Goal: Information Seeking & Learning: Learn about a topic

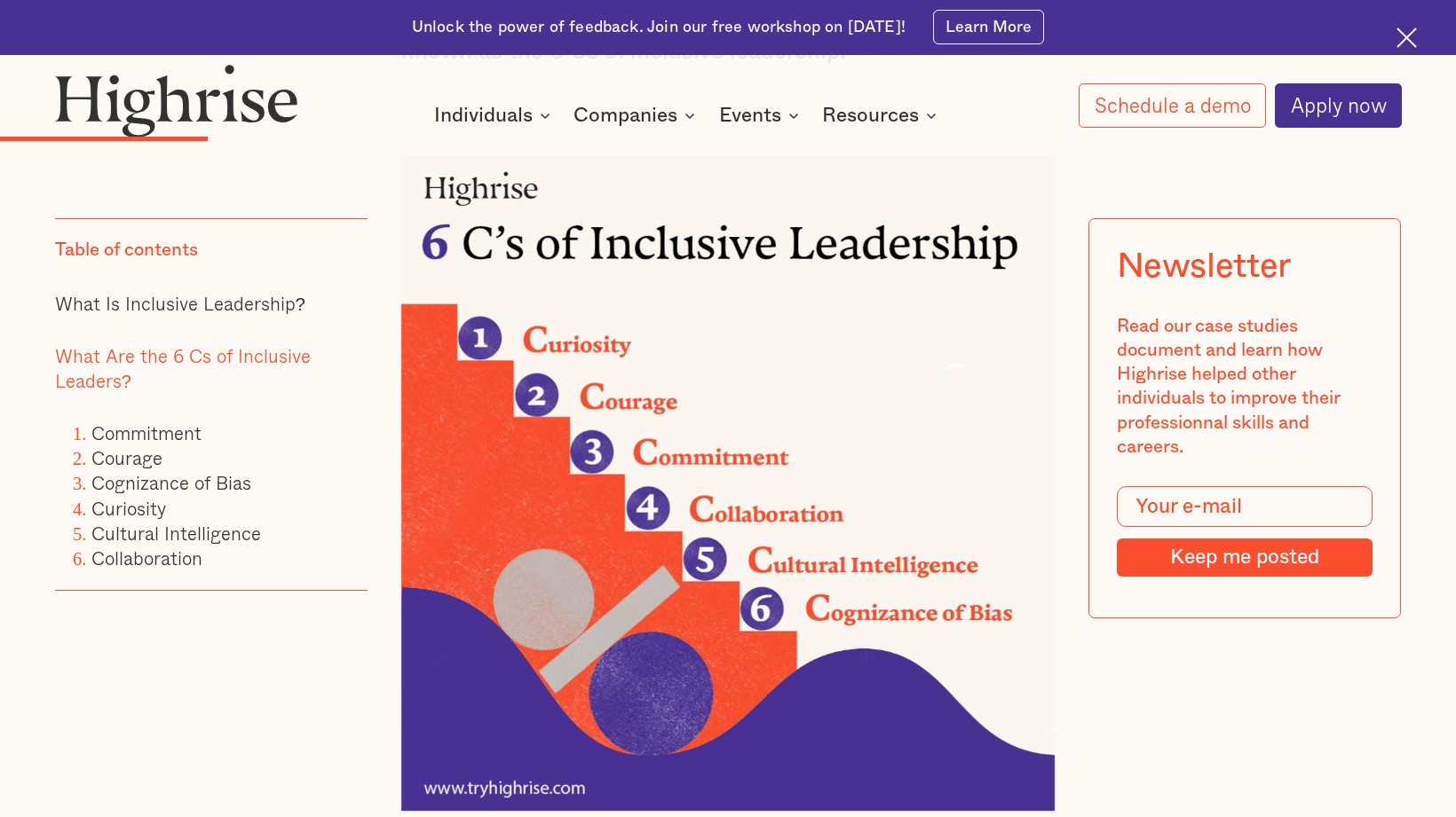
scroll to position [2496, 0]
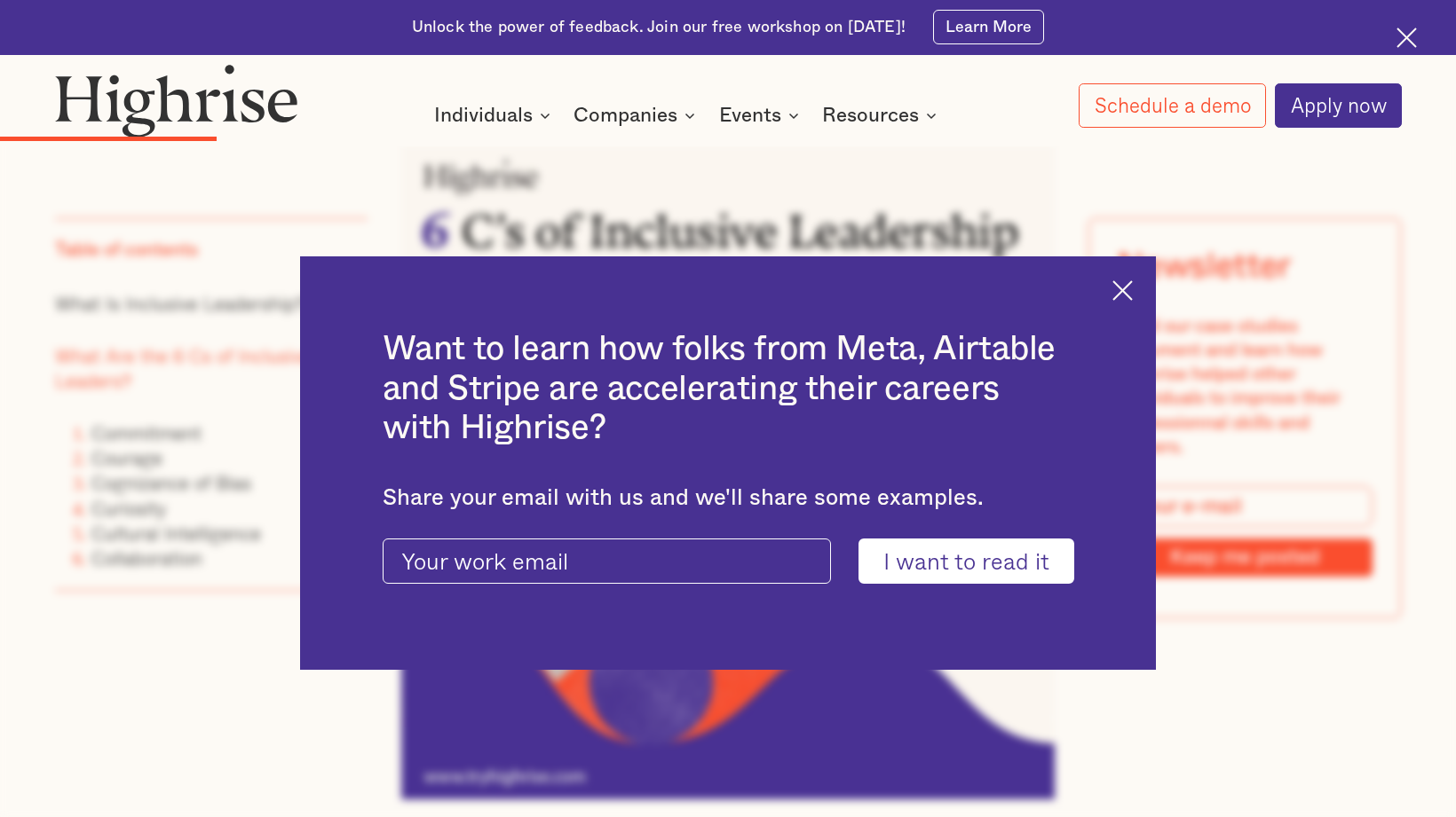
click at [1112, 289] on div "Want to learn how folks from Meta, Airtable and Stripe are accelerating their c…" at bounding box center [728, 463] width 856 height 413
click at [1123, 291] on img at bounding box center [1122, 291] width 21 height 21
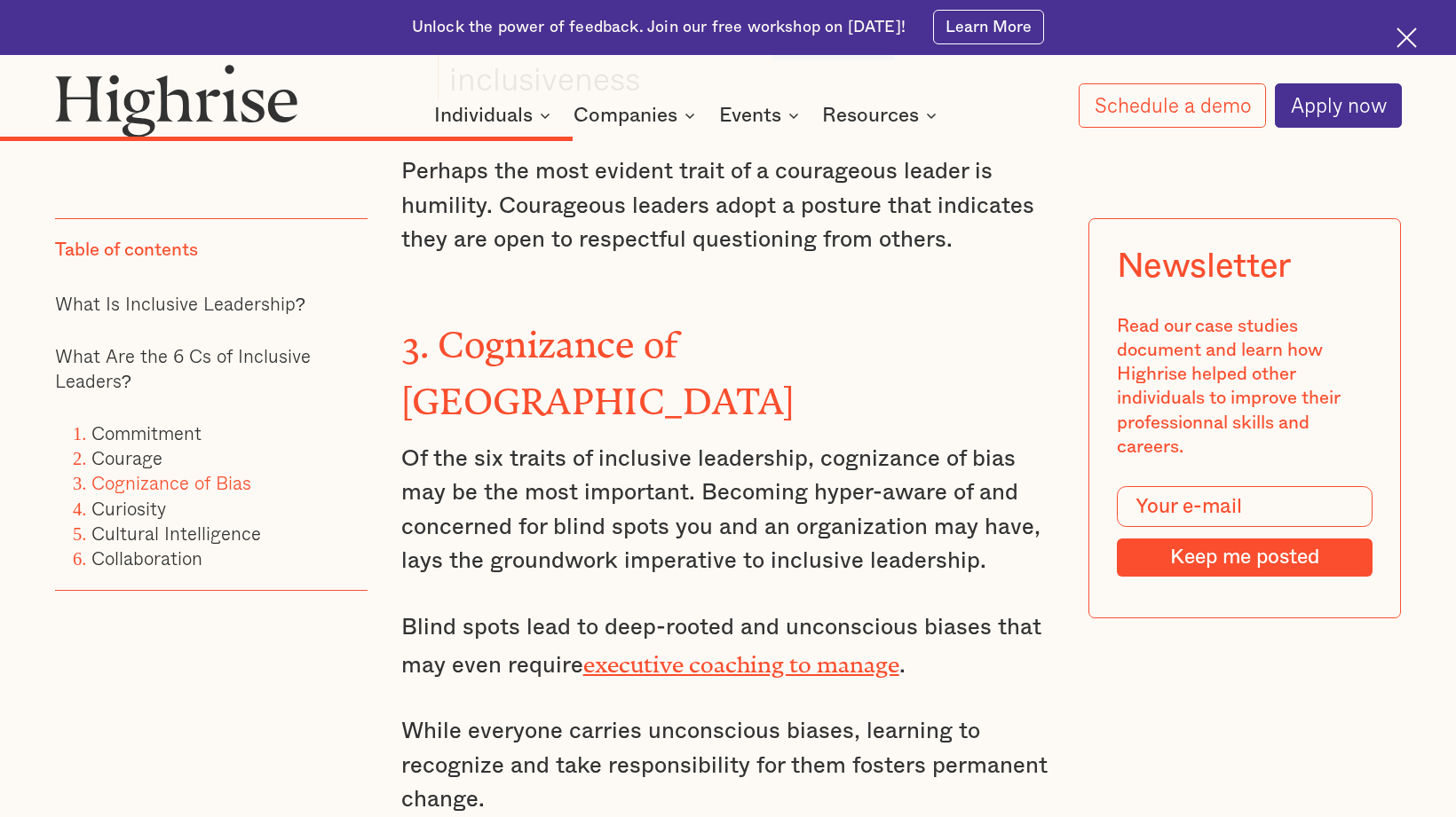
scroll to position [5314, 0]
click at [132, 430] on link "Commitment" at bounding box center [146, 432] width 110 height 29
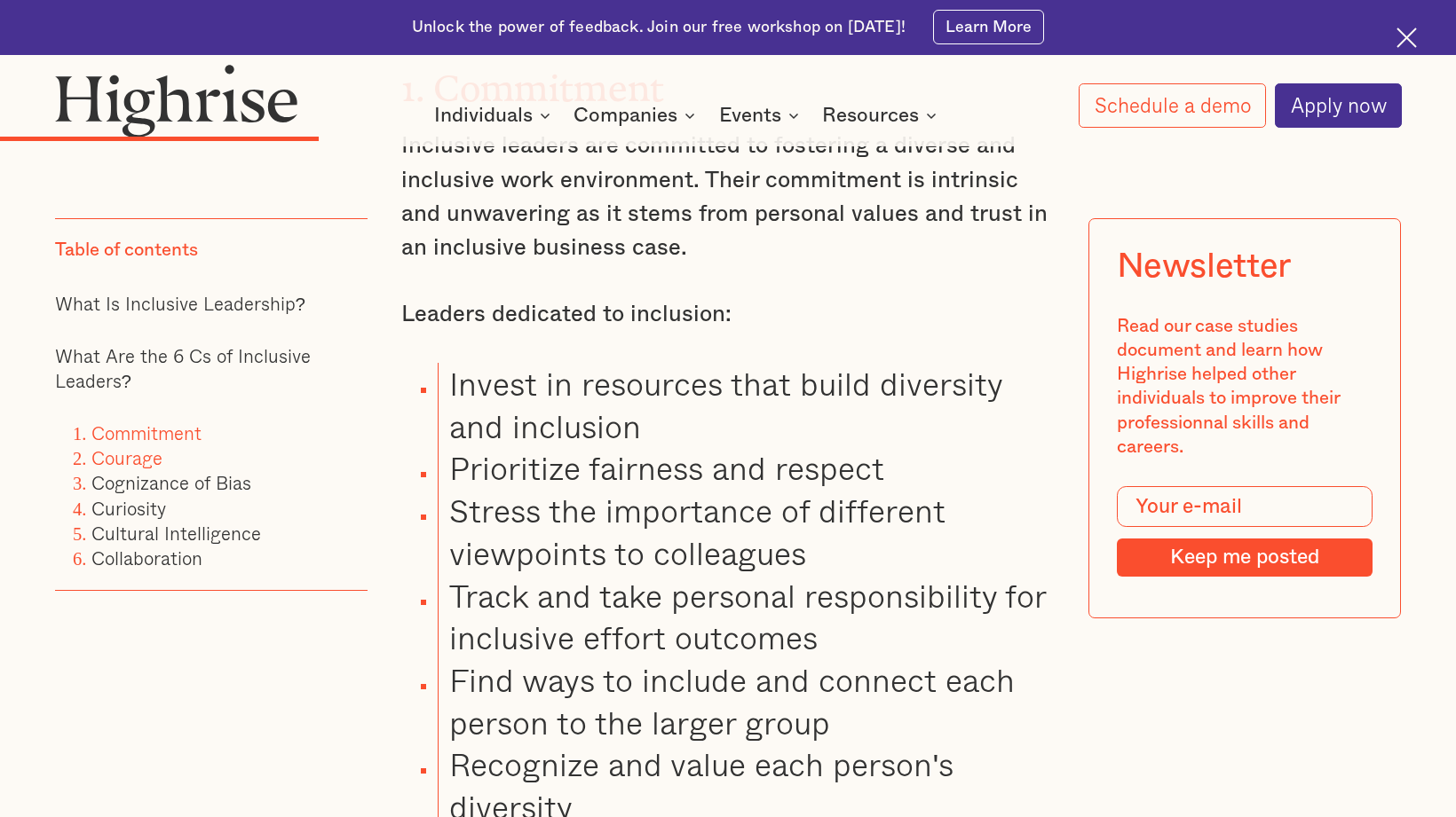
scroll to position [3277, 0]
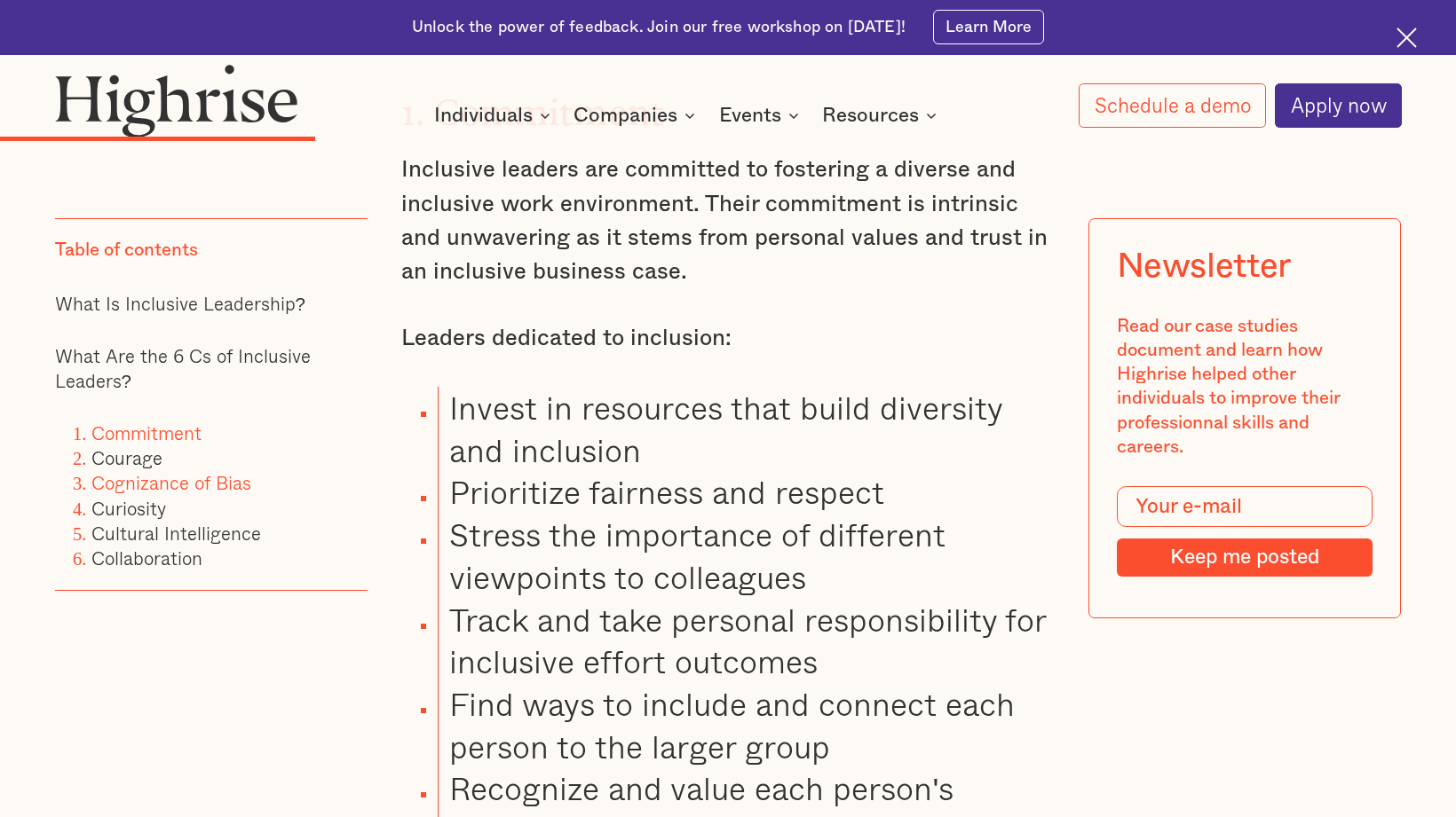
click at [160, 491] on link "Cognizance of Bias" at bounding box center [171, 482] width 160 height 29
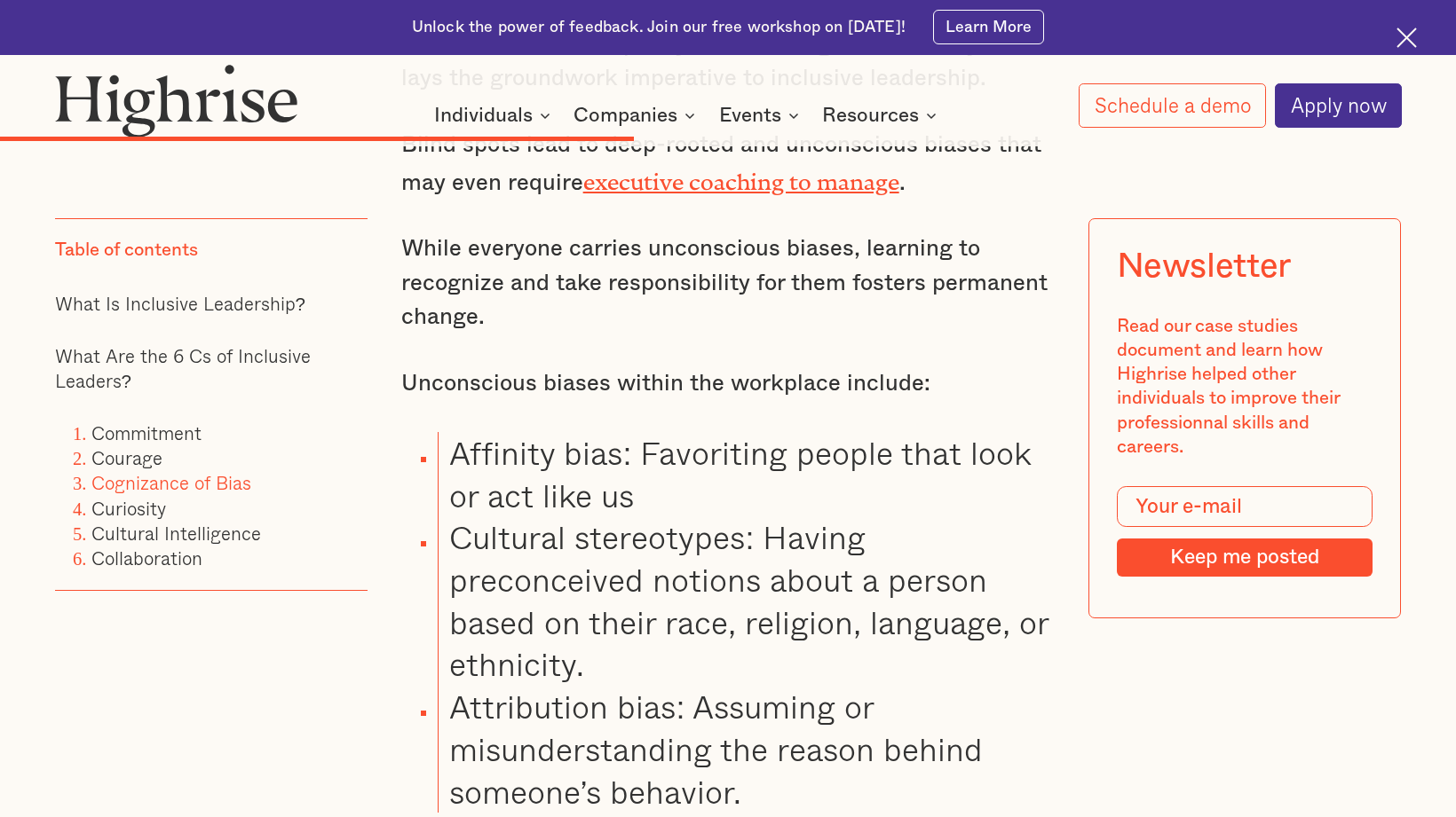
scroll to position [5795, 0]
click at [158, 535] on link "Cultural Intelligence" at bounding box center [176, 533] width 170 height 29
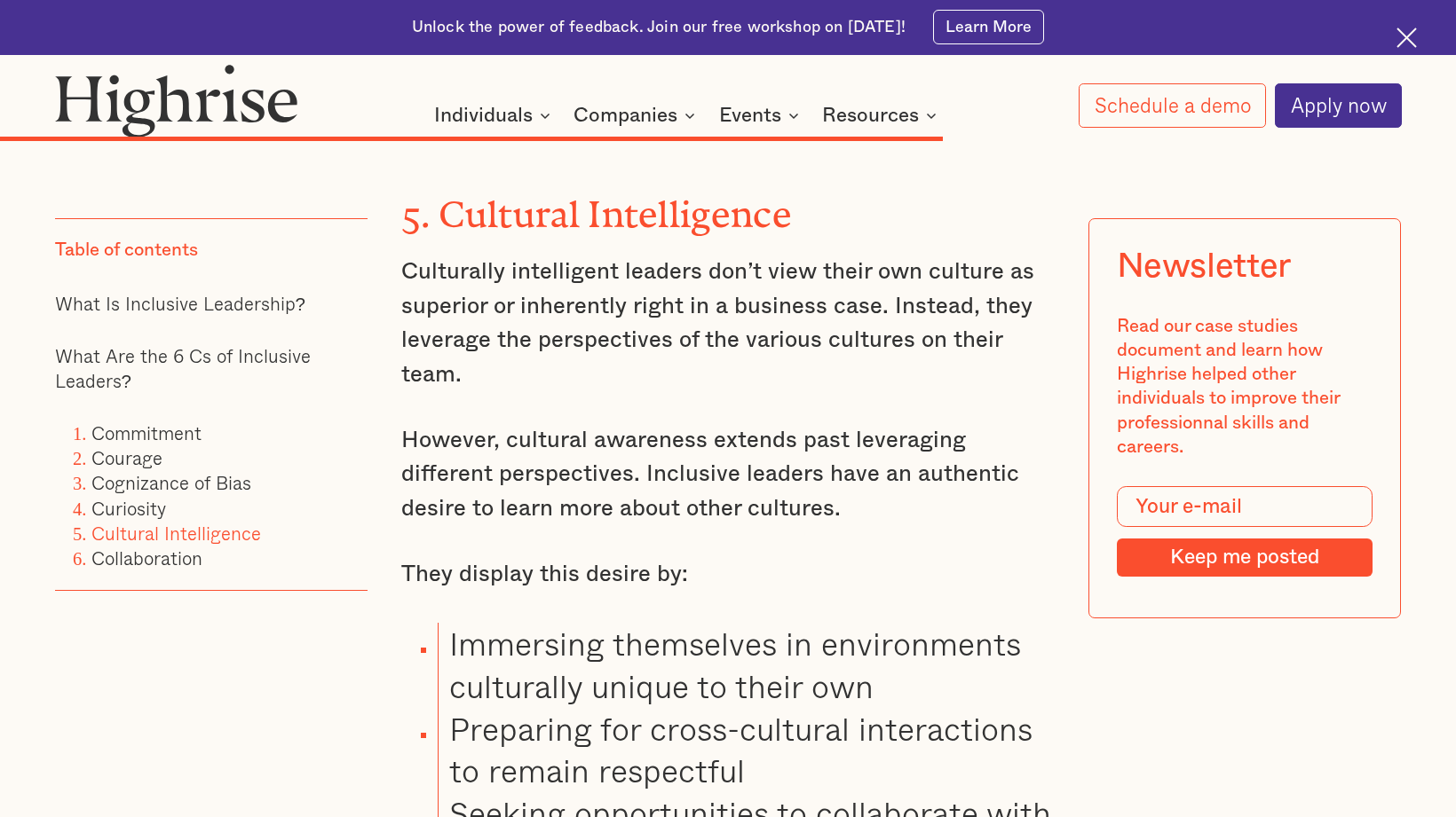
scroll to position [8237, 0]
click at [143, 512] on link "Curiosity" at bounding box center [128, 508] width 74 height 29
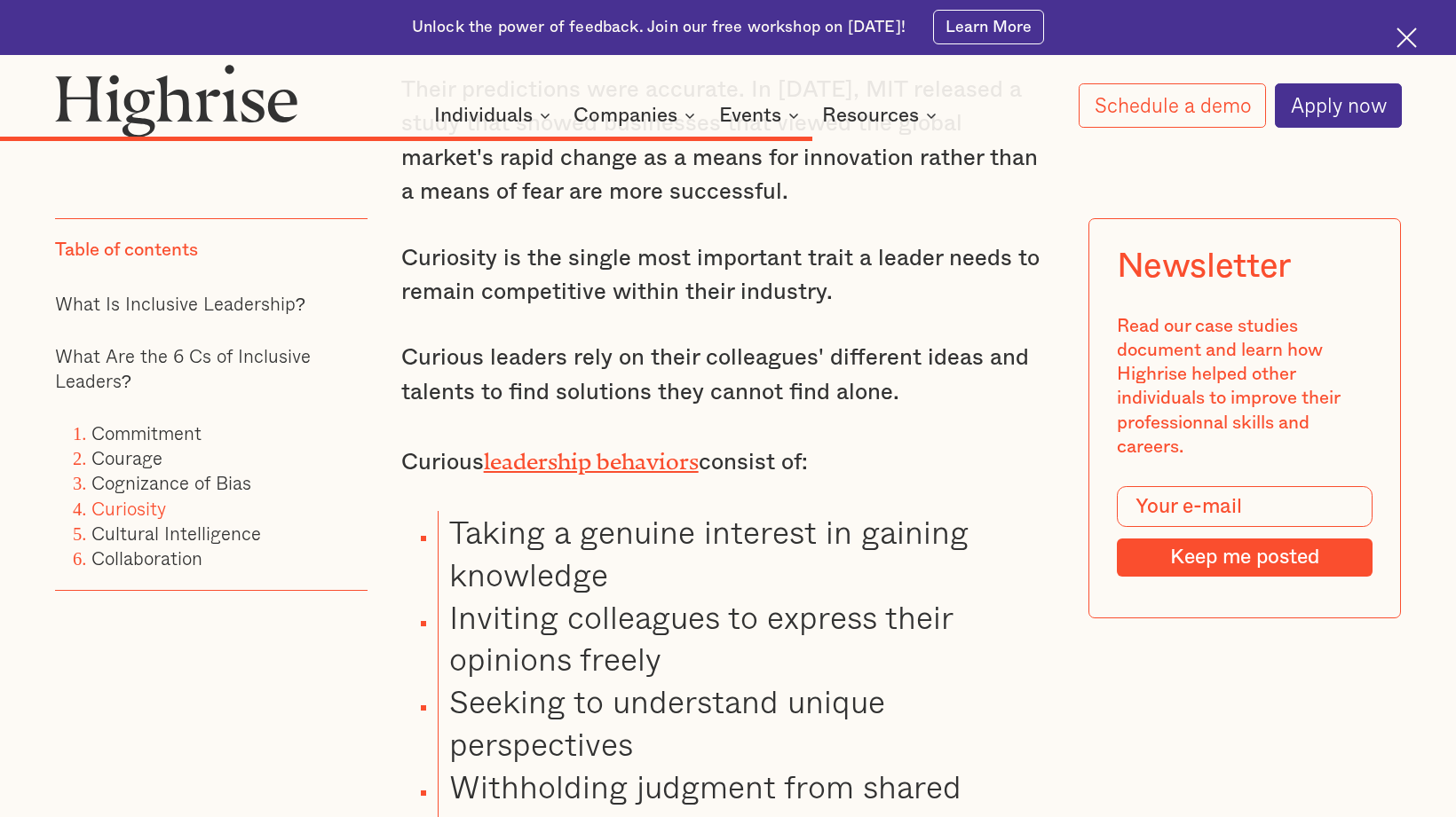
scroll to position [7232, 0]
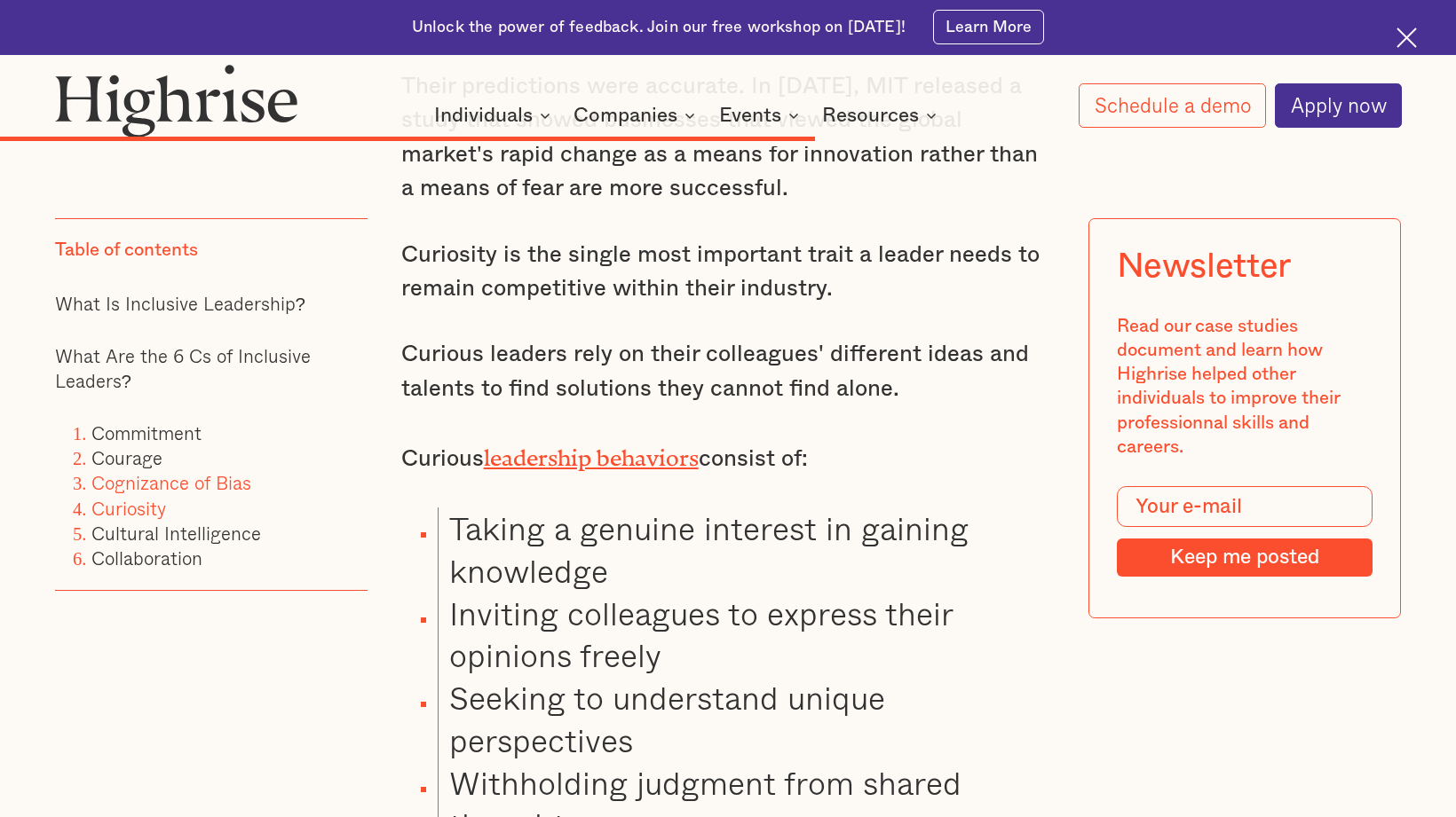
click at [191, 488] on link "Cognizance of Bias" at bounding box center [171, 482] width 160 height 29
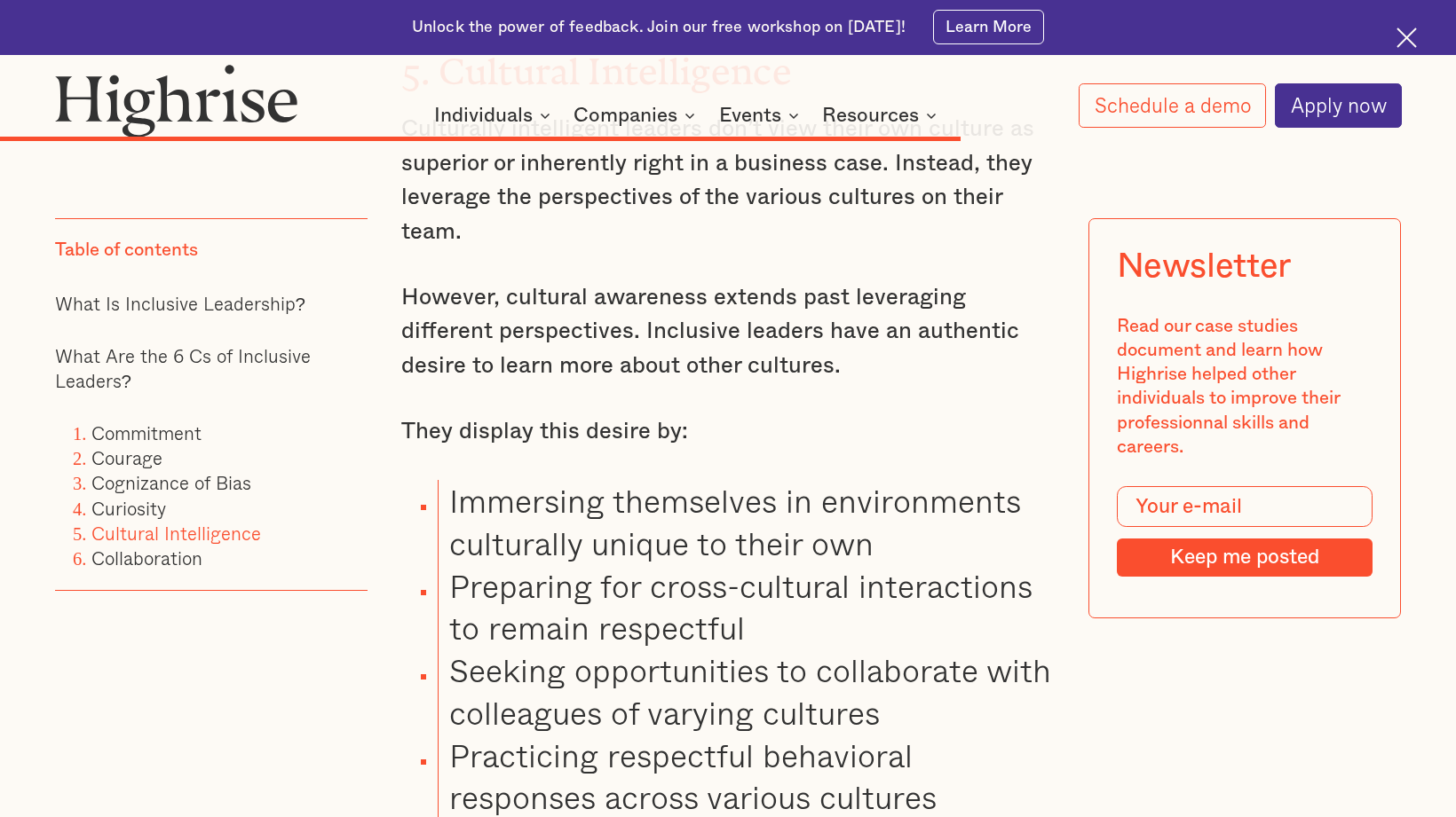
scroll to position [8380, 0]
click at [125, 507] on link "Curiosity" at bounding box center [128, 508] width 74 height 29
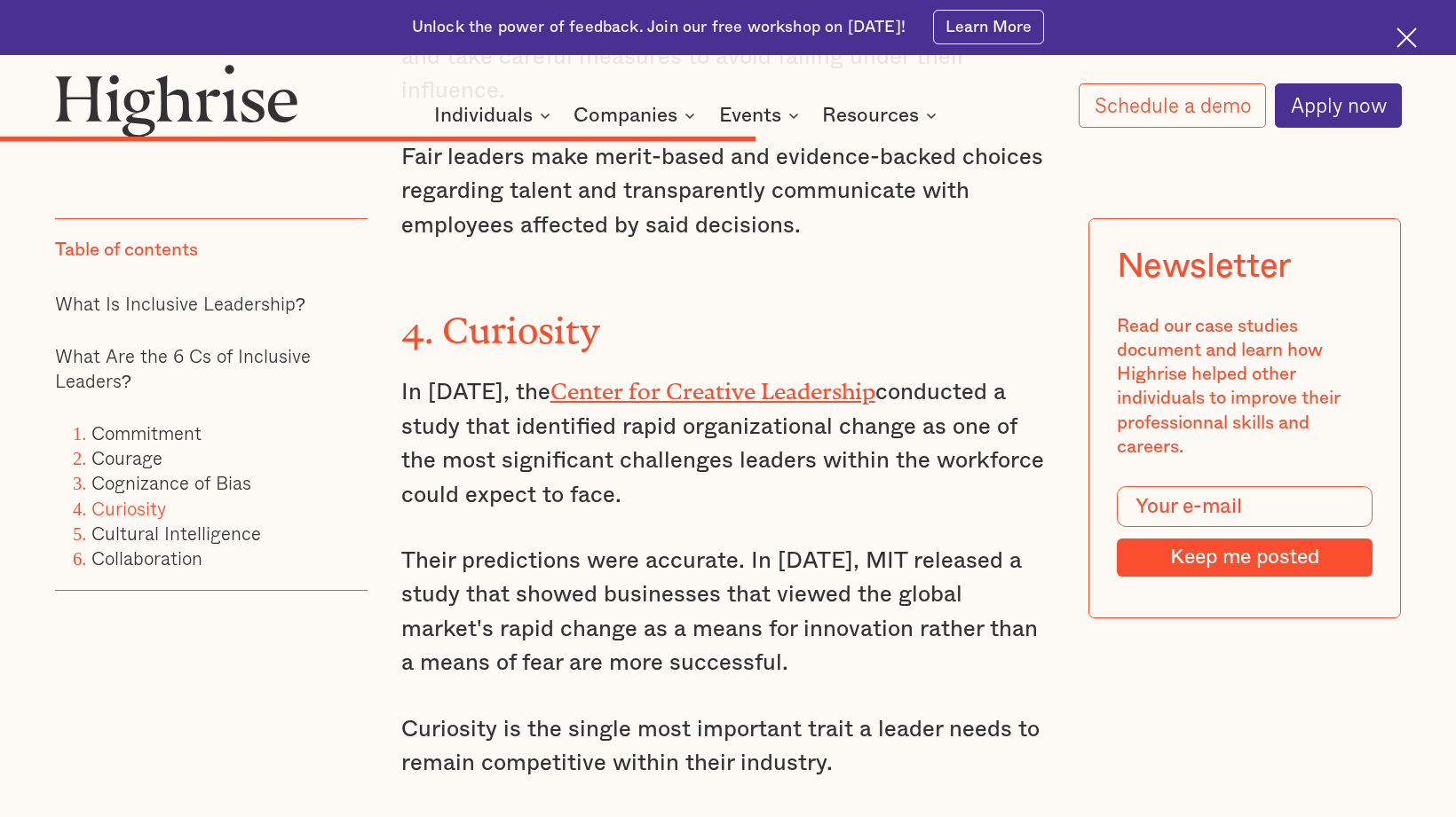
scroll to position [6753, 0]
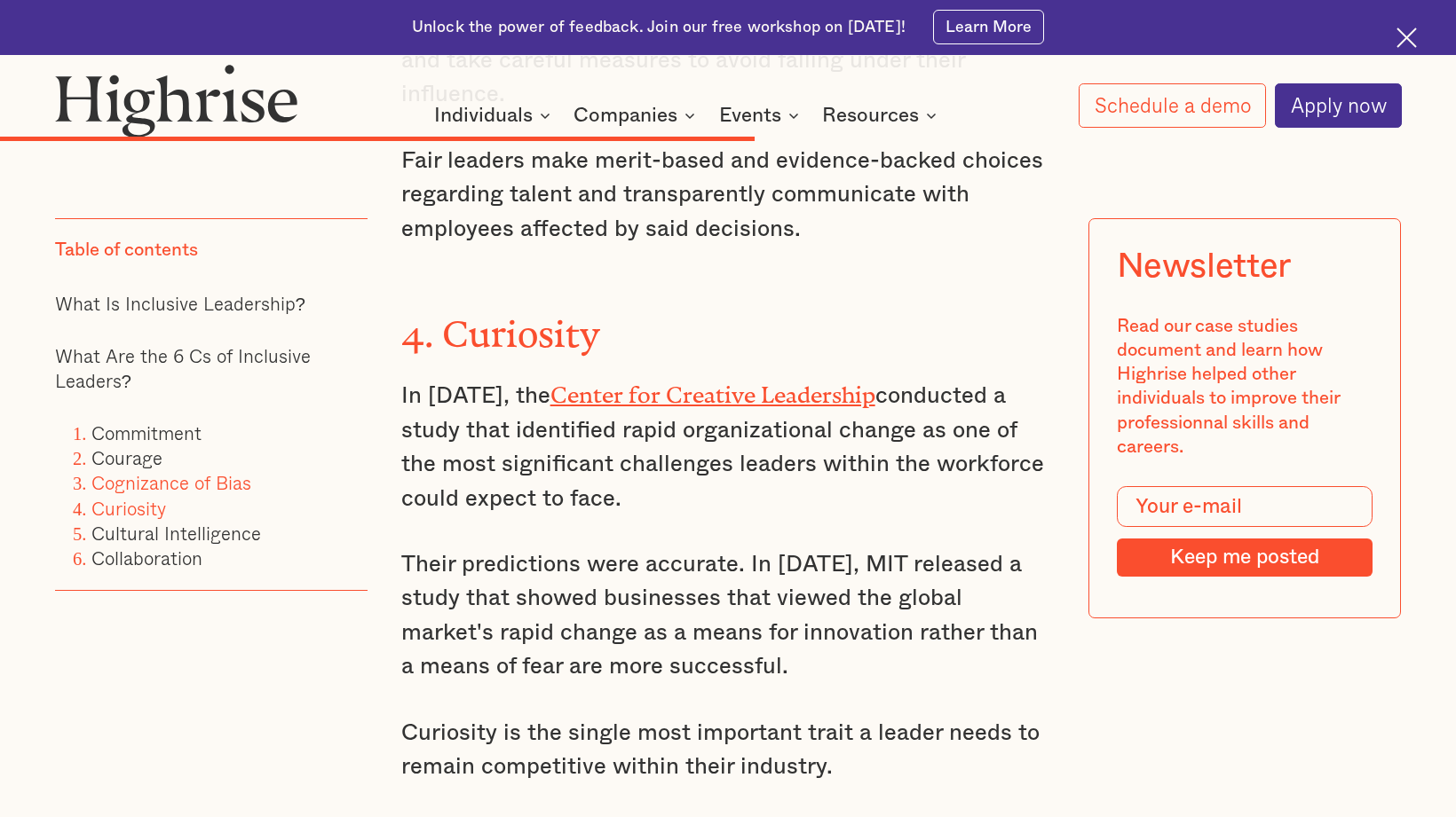
click at [154, 487] on link "Cognizance of Bias" at bounding box center [171, 482] width 160 height 29
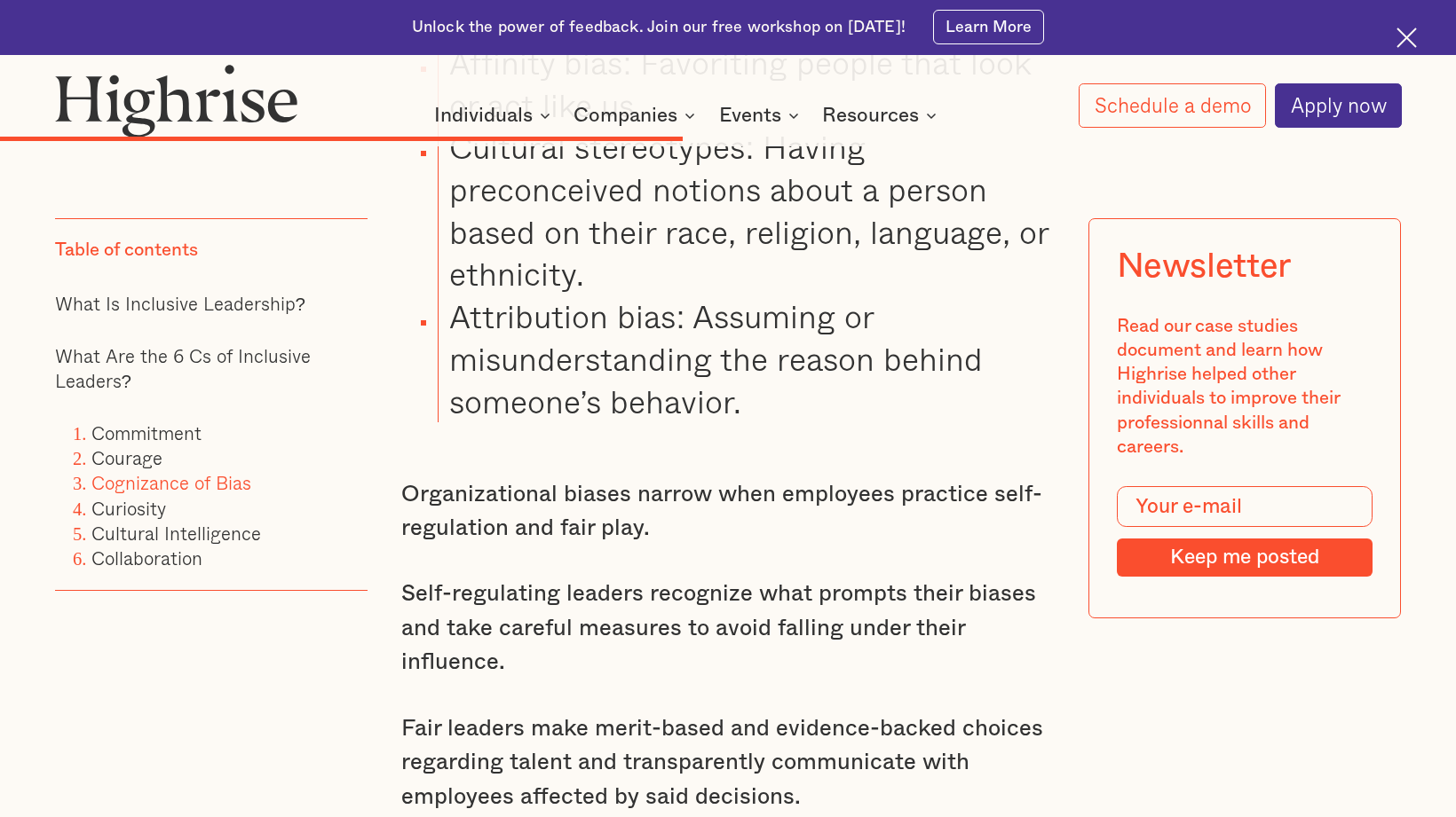
scroll to position [6181, 0]
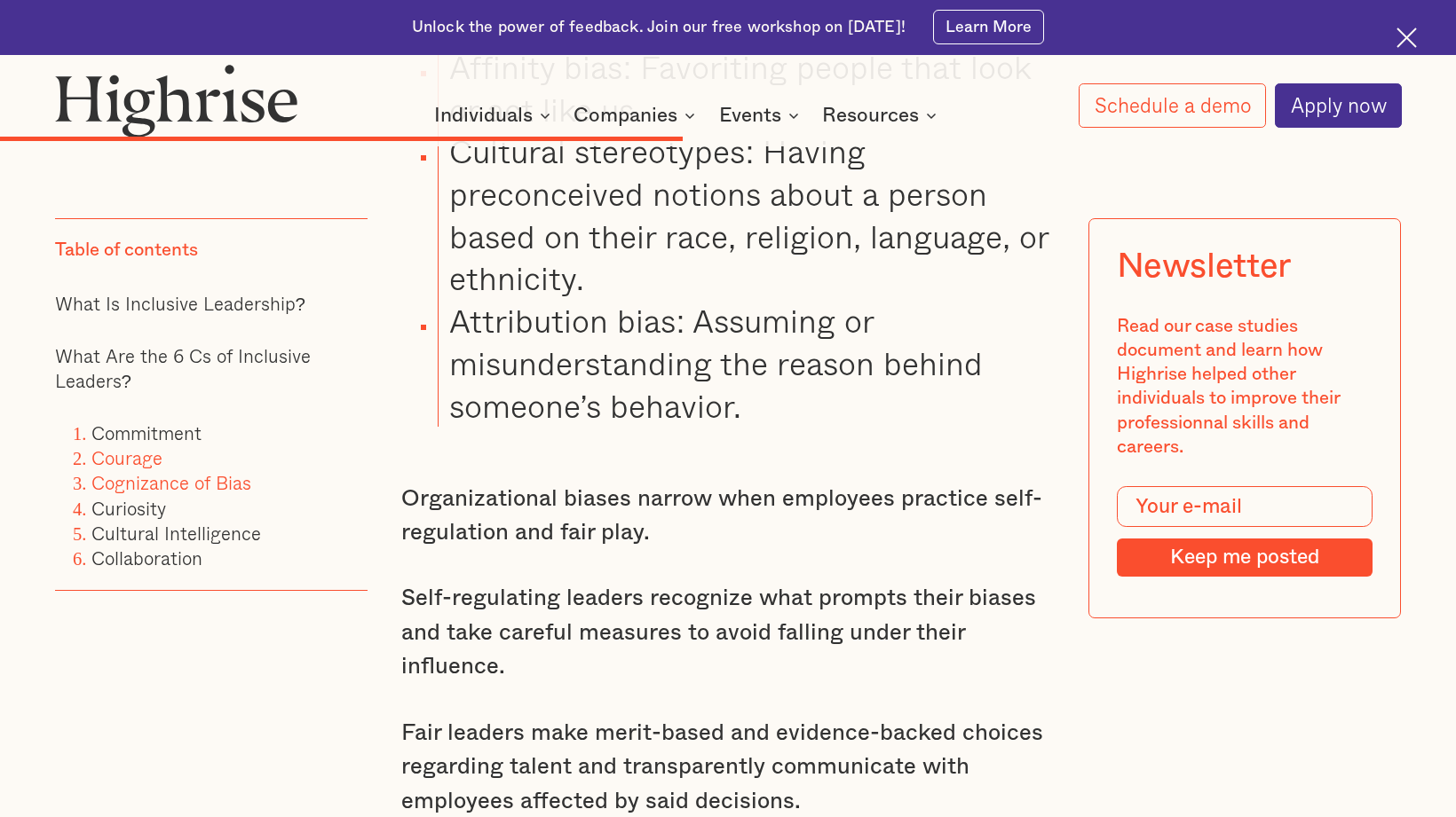
click at [132, 459] on link "Courage" at bounding box center [126, 458] width 71 height 29
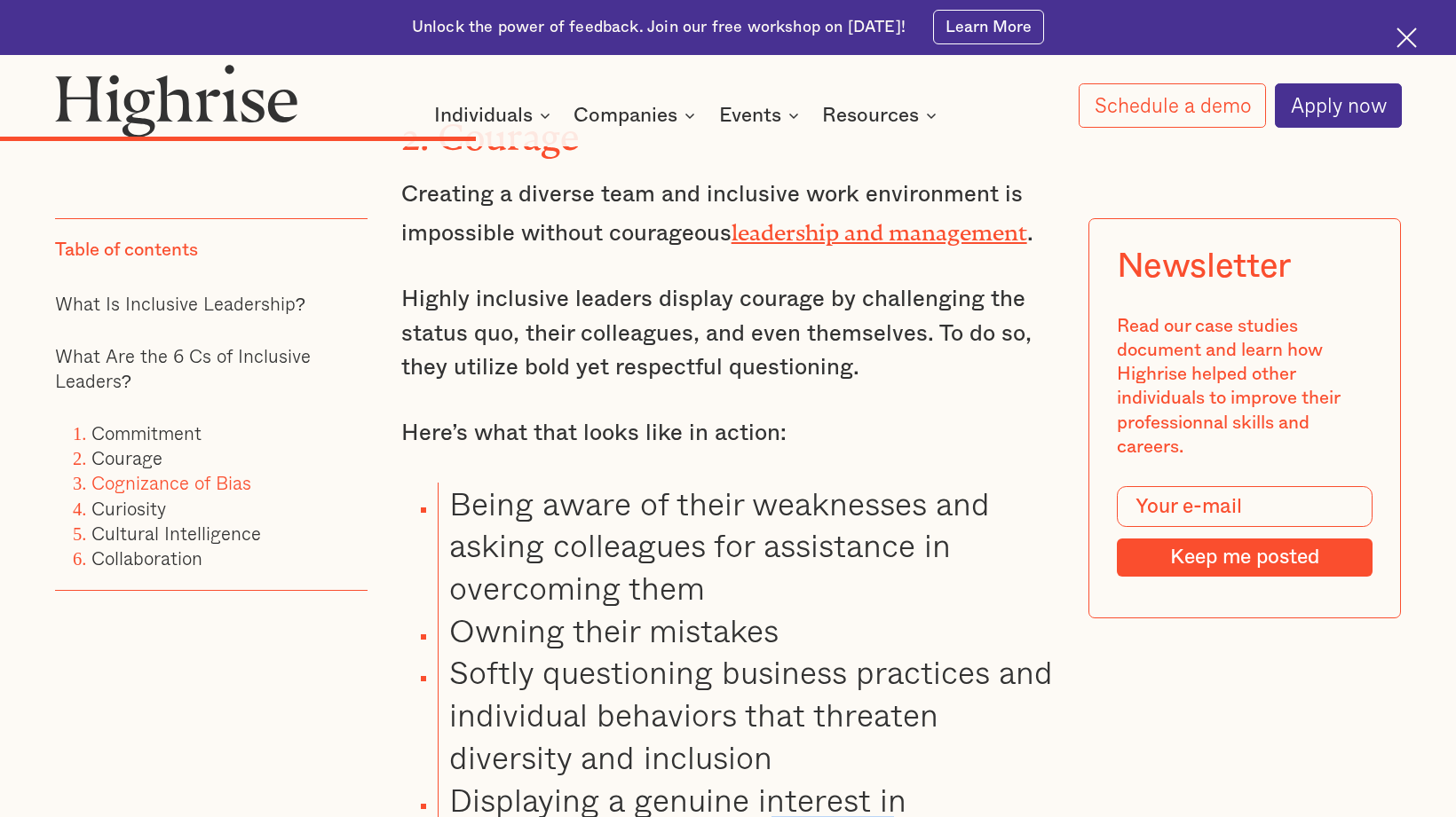
scroll to position [4498, 0]
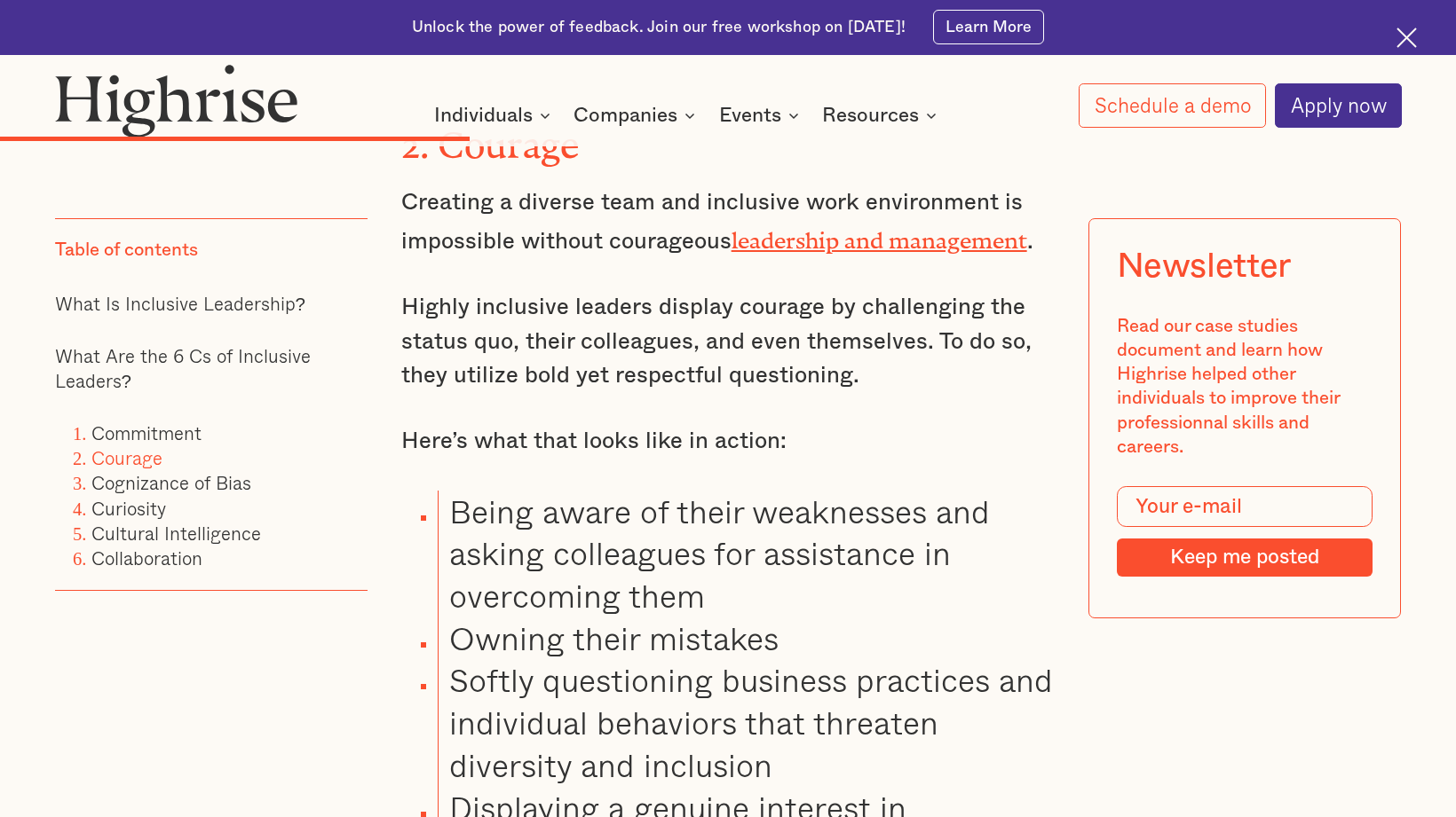
click at [597, 2] on div "Unlock the power of feedback. Join our free workshop on [DATE]! Learn More" at bounding box center [728, 27] width 1456 height 55
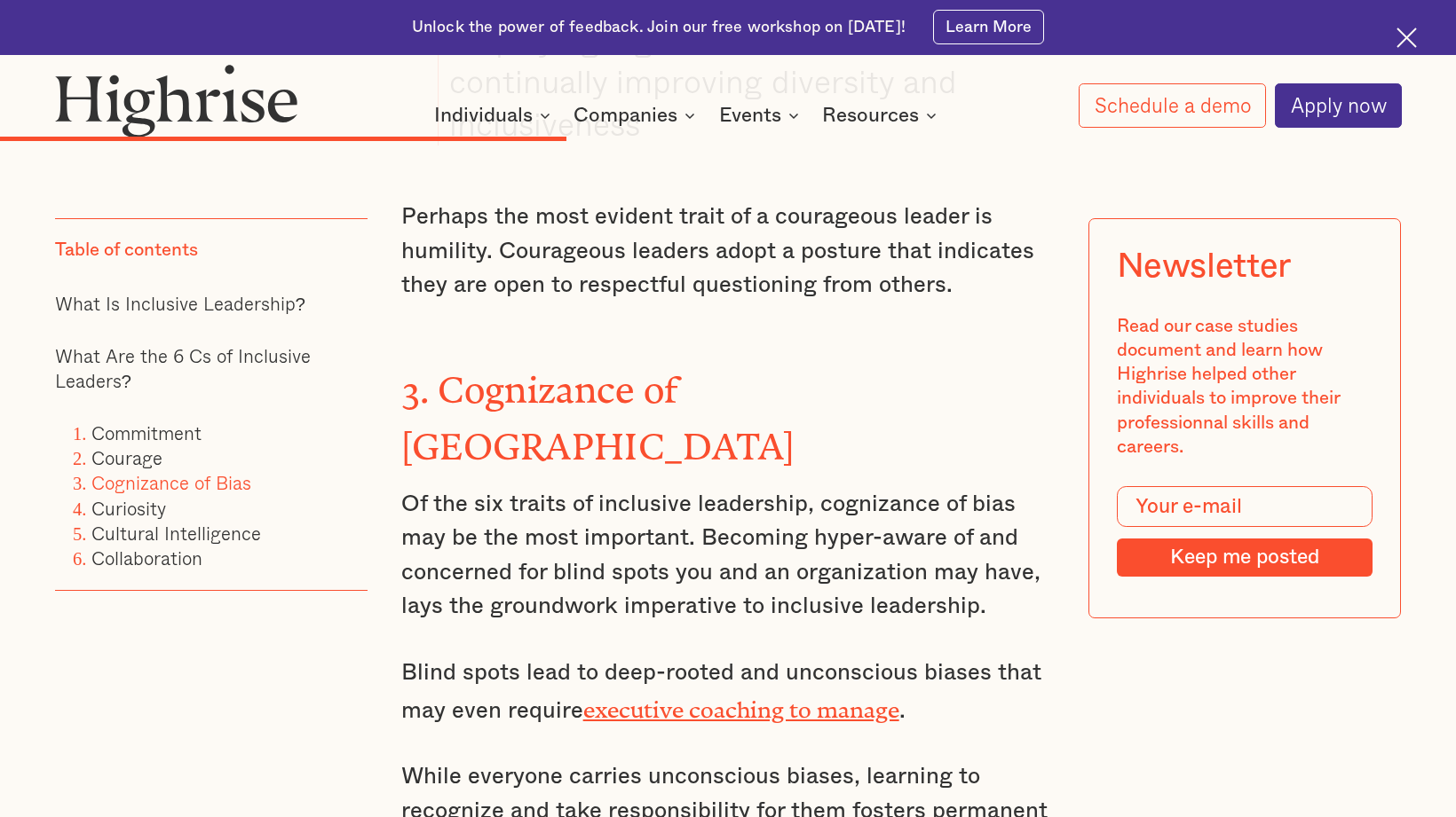
scroll to position [5268, 0]
